Goal: Check status: Check status

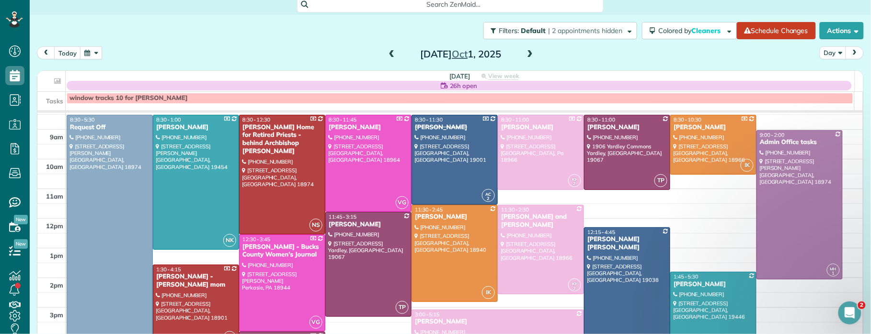
click at [527, 55] on span at bounding box center [530, 54] width 11 height 9
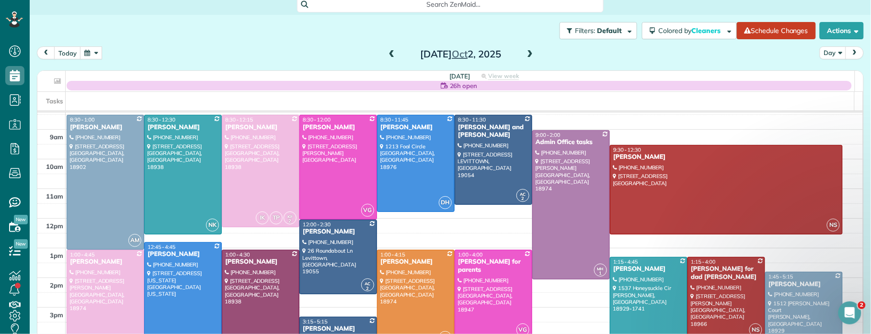
scroll to position [1, 0]
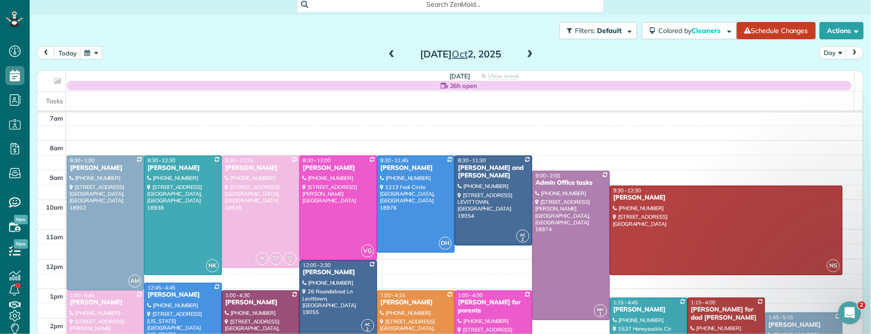
click at [393, 53] on div "[DATE]" at bounding box center [460, 53] width 153 height 15
drag, startPoint x: 388, startPoint y: 52, endPoint x: 398, endPoint y: 56, distance: 10.3
click at [389, 52] on span at bounding box center [392, 54] width 11 height 9
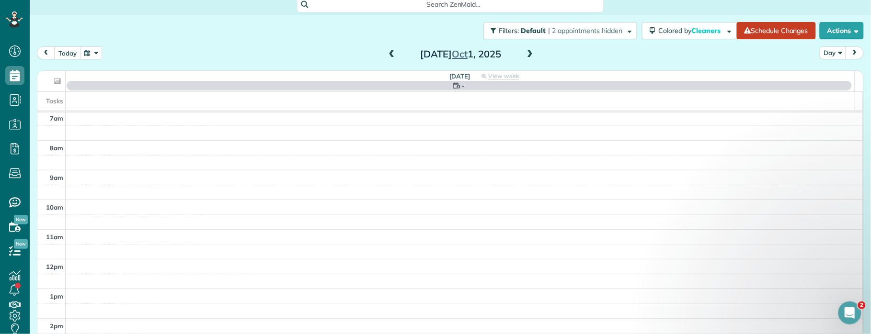
scroll to position [0, 0]
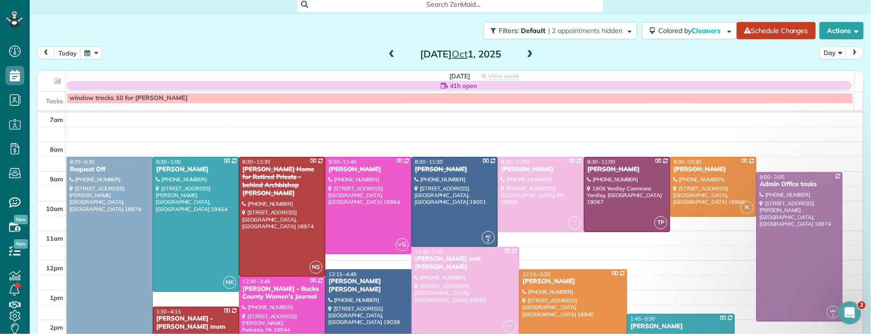
click at [527, 52] on span at bounding box center [530, 54] width 11 height 9
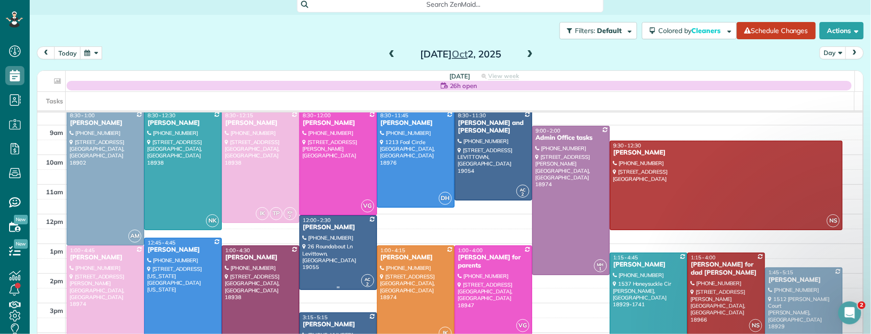
scroll to position [46, 0]
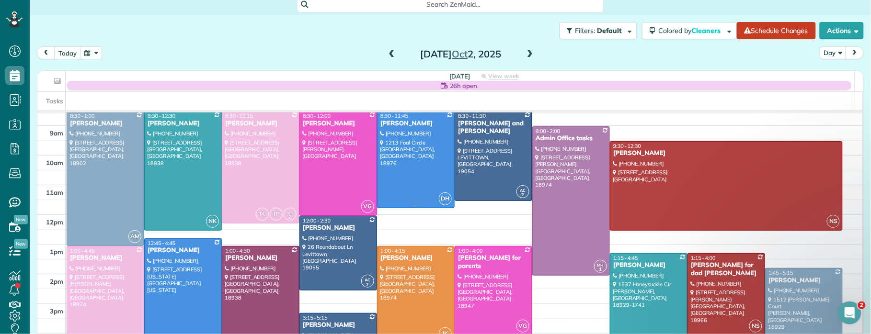
click at [395, 121] on div "[PERSON_NAME]" at bounding box center [416, 124] width 72 height 8
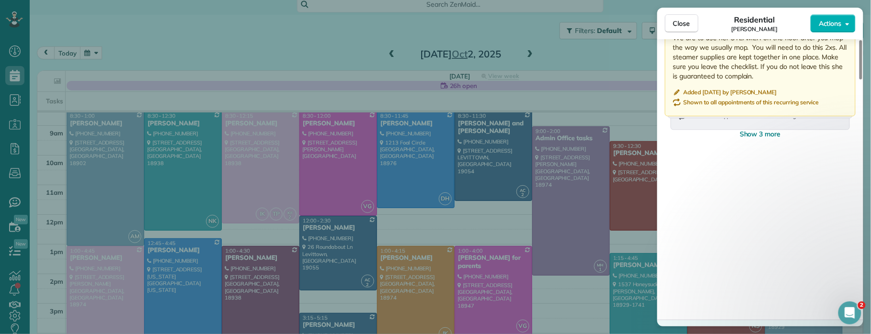
scroll to position [1794, 0]
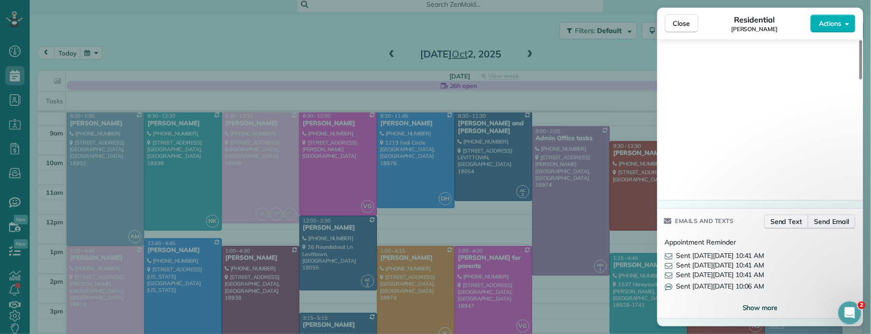
click at [759, 307] on span "Show more" at bounding box center [759, 308] width 35 height 10
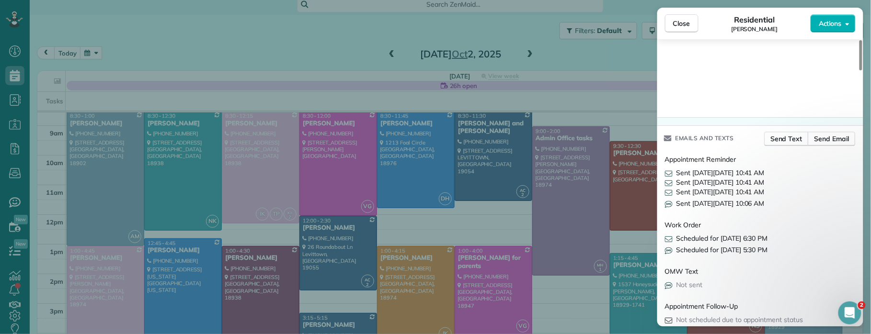
scroll to position [1872, 0]
click at [692, 179] on span "Sent [DATE][DATE] 10:41 AM" at bounding box center [720, 174] width 88 height 10
click at [670, 178] on icon at bounding box center [669, 174] width 8 height 10
click at [670, 179] on icon at bounding box center [669, 174] width 8 height 10
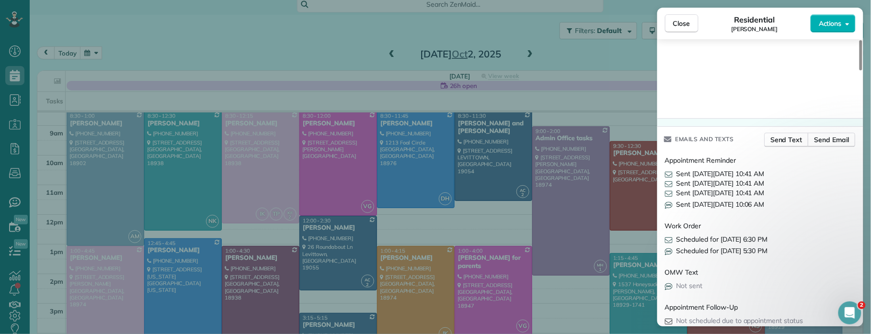
click at [670, 179] on icon at bounding box center [669, 174] width 8 height 10
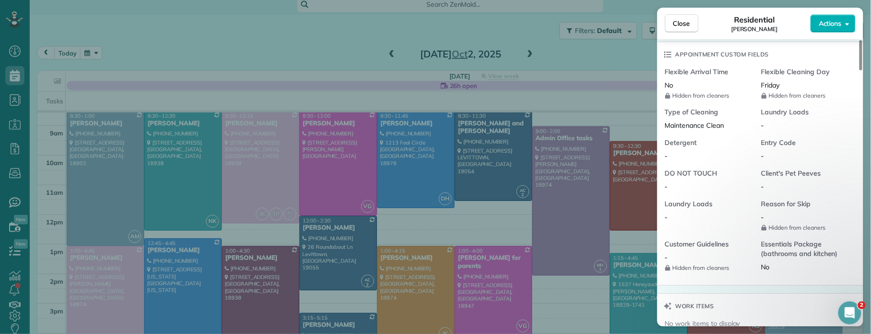
scroll to position [0, 0]
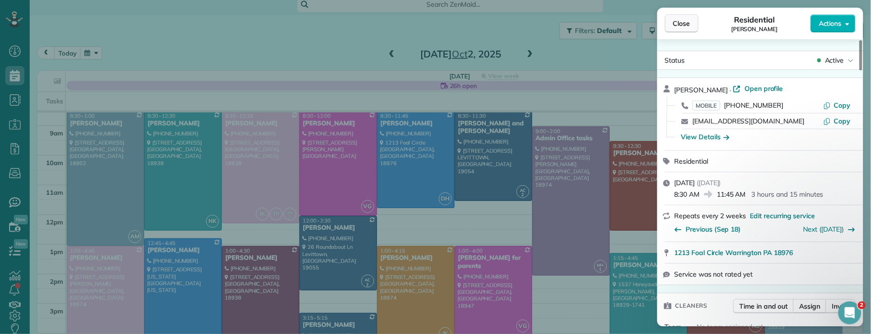
click at [692, 21] on button "Close" at bounding box center [682, 23] width 34 height 18
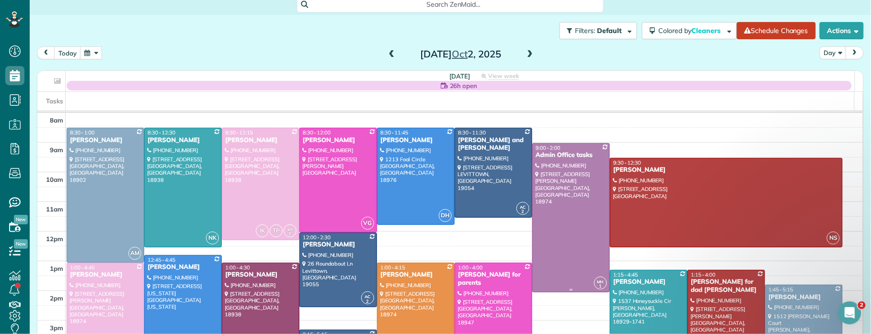
scroll to position [39, 0]
